Goal: Purchase product/service

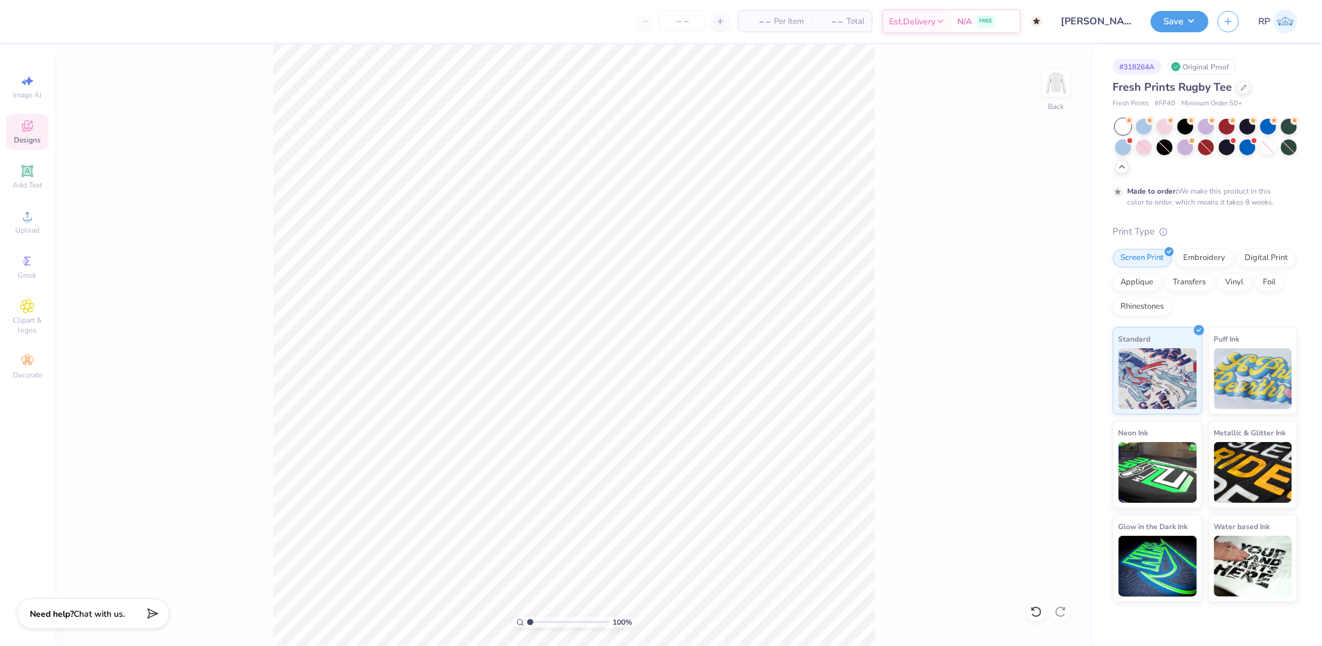
click at [24, 129] on icon at bounding box center [28, 128] width 10 height 8
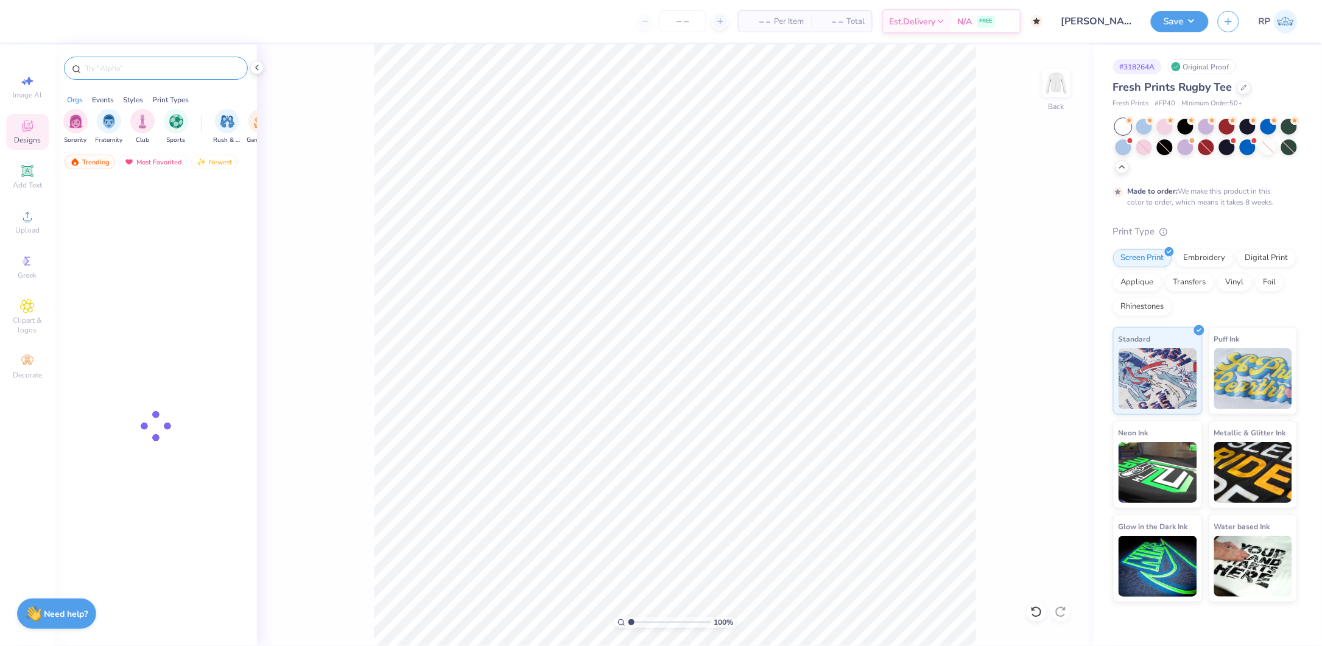
click at [183, 68] on input "text" at bounding box center [162, 68] width 156 height 12
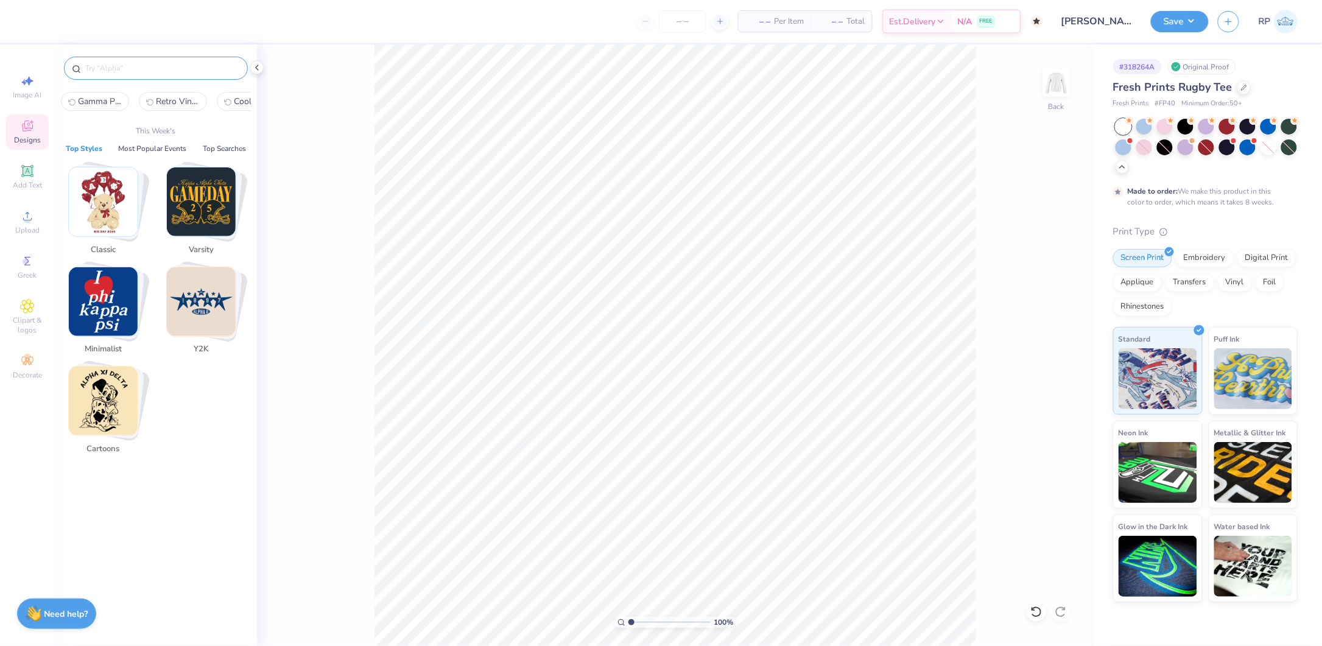
paste input "Cute Texts with Blue Hearts PR Crop Top"
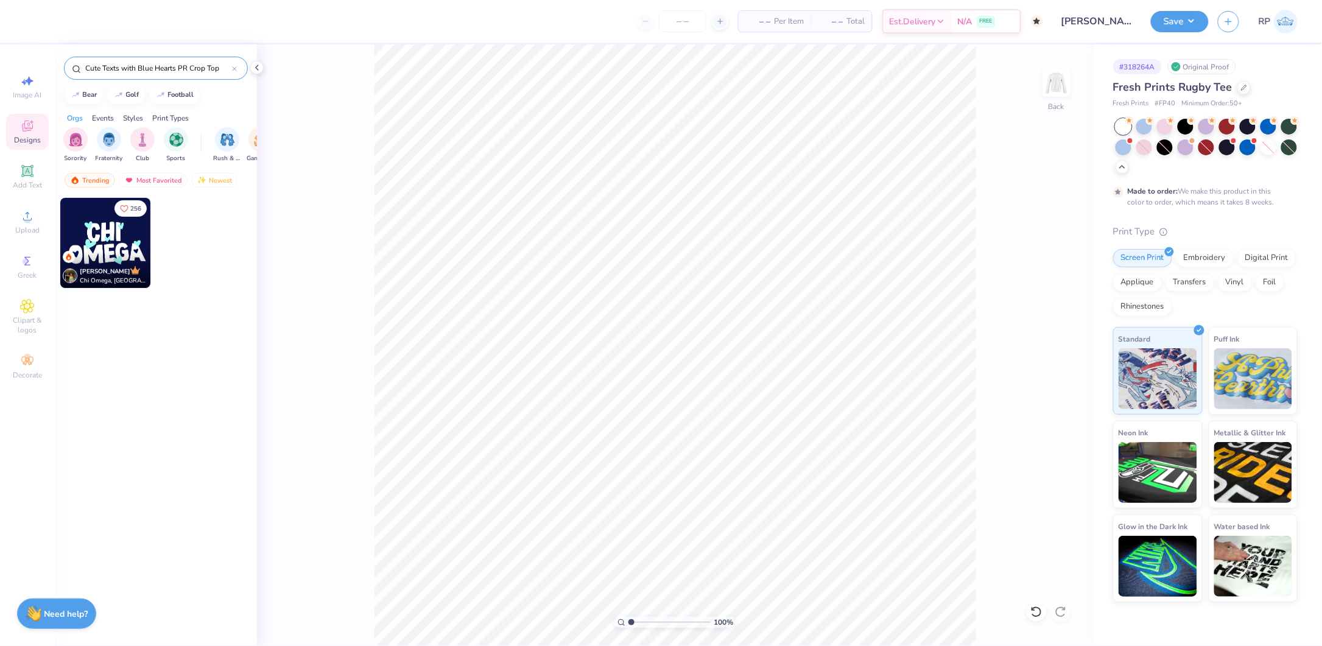
type input "Cute Texts with Blue Hearts PR Crop Top"
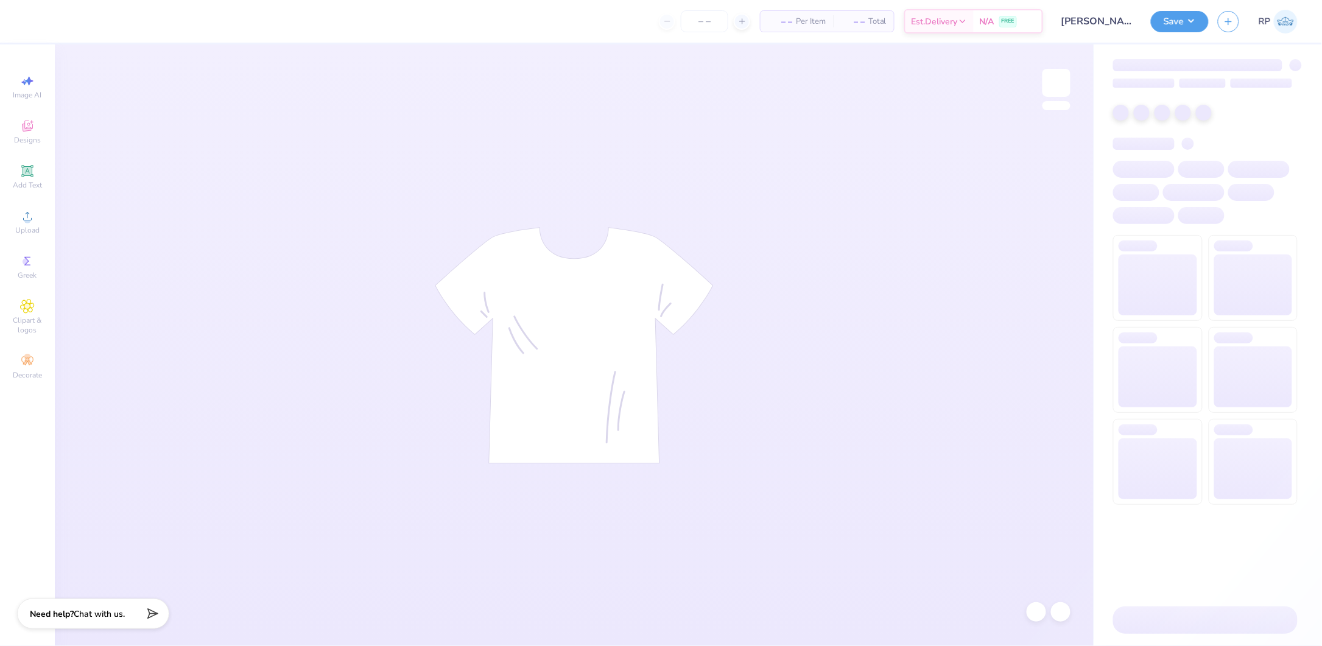
type input "24"
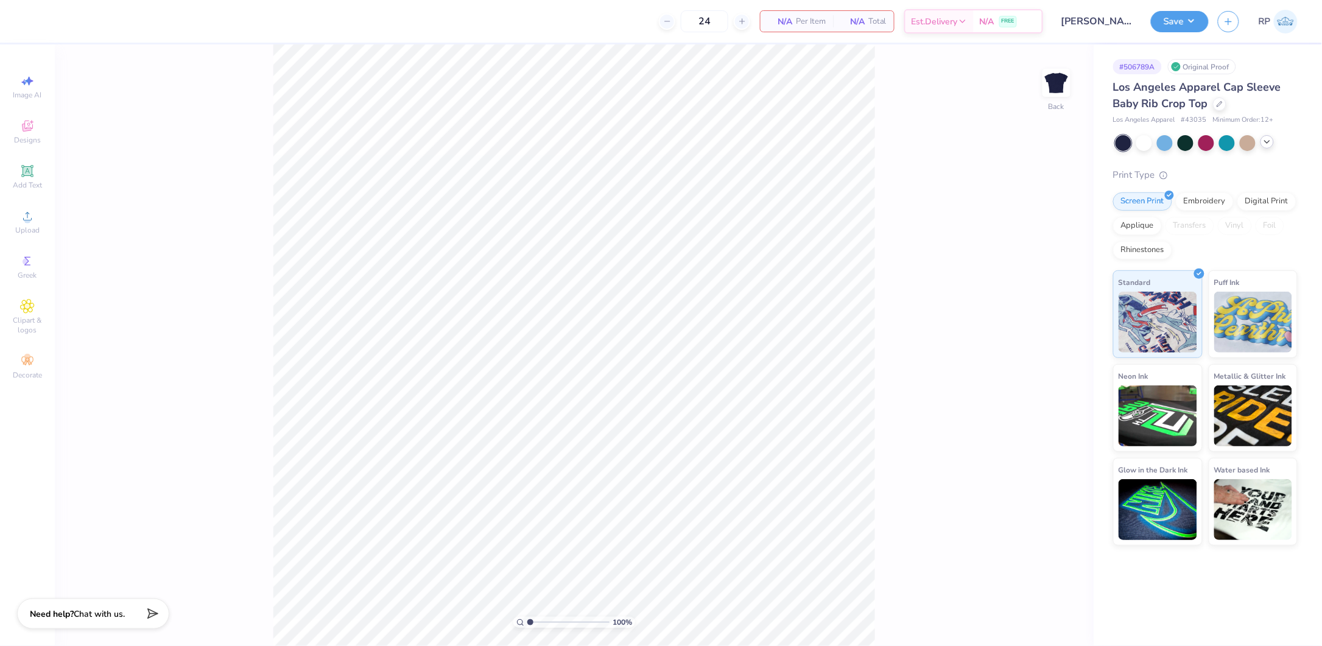
click at [1272, 143] on icon at bounding box center [1267, 142] width 10 height 10
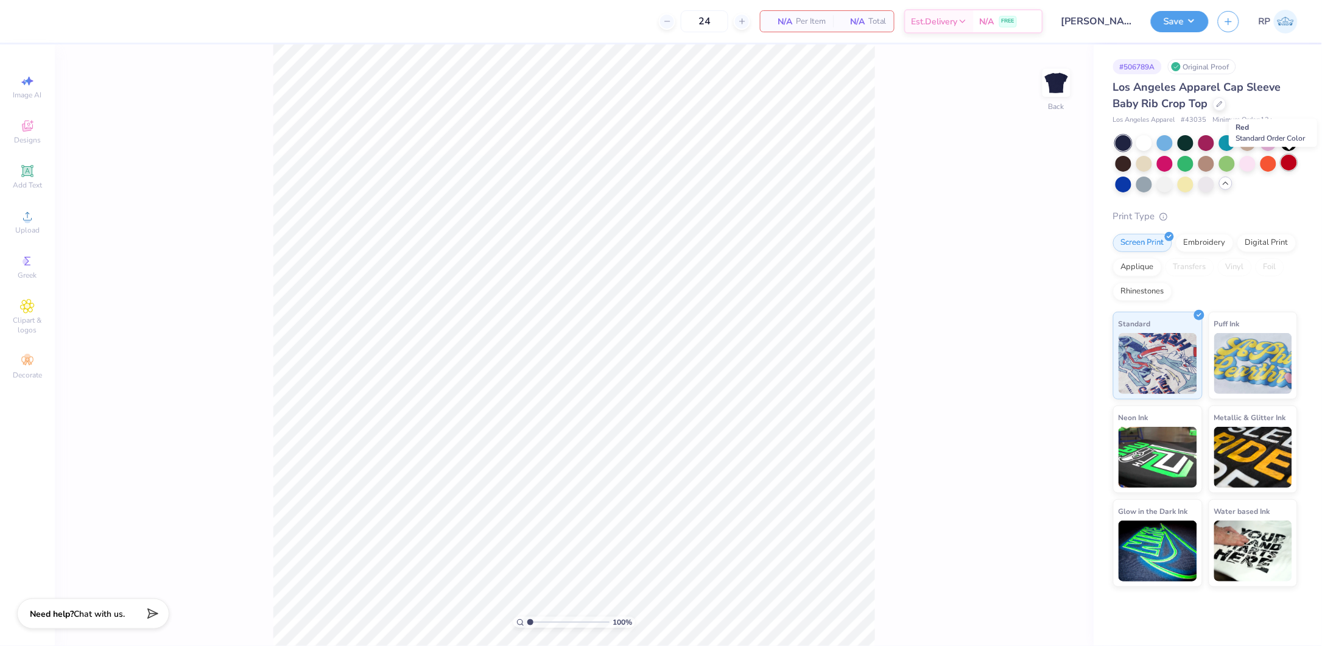
click at [1289, 161] on div at bounding box center [1289, 163] width 16 height 16
